Goal: Task Accomplishment & Management: Manage account settings

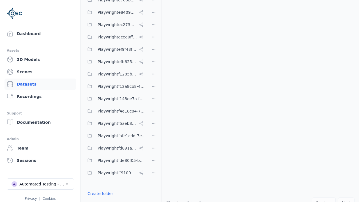
click at [99, 199] on button "Done editing" at bounding box center [100, 204] width 32 height 10
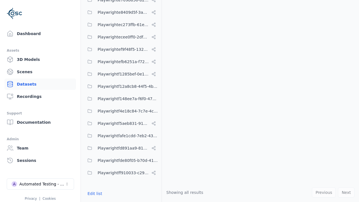
click at [40, 84] on link "Datasets" at bounding box center [40, 84] width 72 height 11
click at [94, 194] on button "Edit list" at bounding box center [94, 194] width 21 height 10
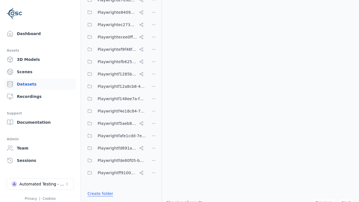
click at [99, 194] on link "Create folder" at bounding box center [101, 194] width 26 height 6
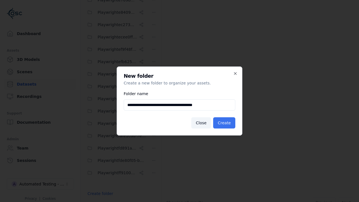
type input "**********"
click at [225, 123] on button "Create" at bounding box center [224, 122] width 22 height 11
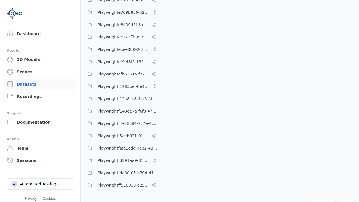
scroll to position [2545, 0]
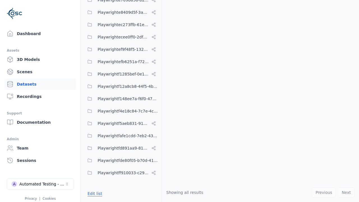
click at [94, 194] on button "Edit list" at bounding box center [94, 194] width 21 height 10
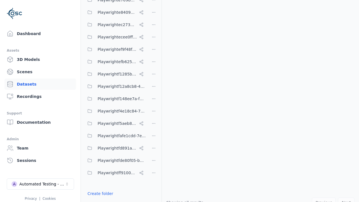
click at [154, 101] on html "Support Dashboard Assets 3D Models Scenes Datasets Recordings Support Documenta…" at bounding box center [179, 101] width 359 height 202
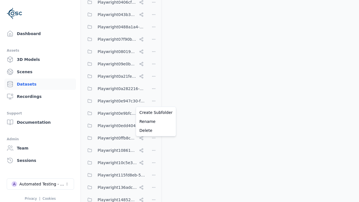
click at [180, 101] on html "Support Dashboard Assets 3D Models Scenes Datasets Recordings Support Documenta…" at bounding box center [179, 101] width 359 height 202
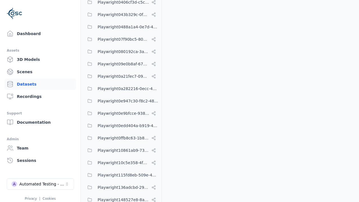
scroll to position [2545, 0]
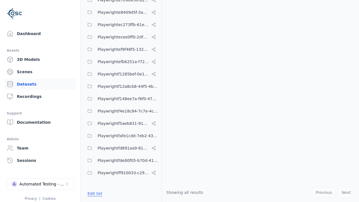
click at [94, 194] on button "Edit list" at bounding box center [94, 194] width 21 height 10
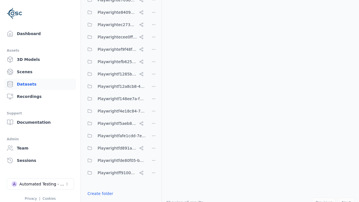
click at [154, 101] on html "Support Dashboard Assets 3D Models Scenes Datasets Recordings Support Documenta…" at bounding box center [179, 101] width 359 height 202
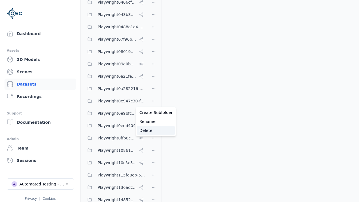
click at [154, 131] on div "Delete" at bounding box center [156, 130] width 38 height 9
